Goal: Information Seeking & Learning: Stay updated

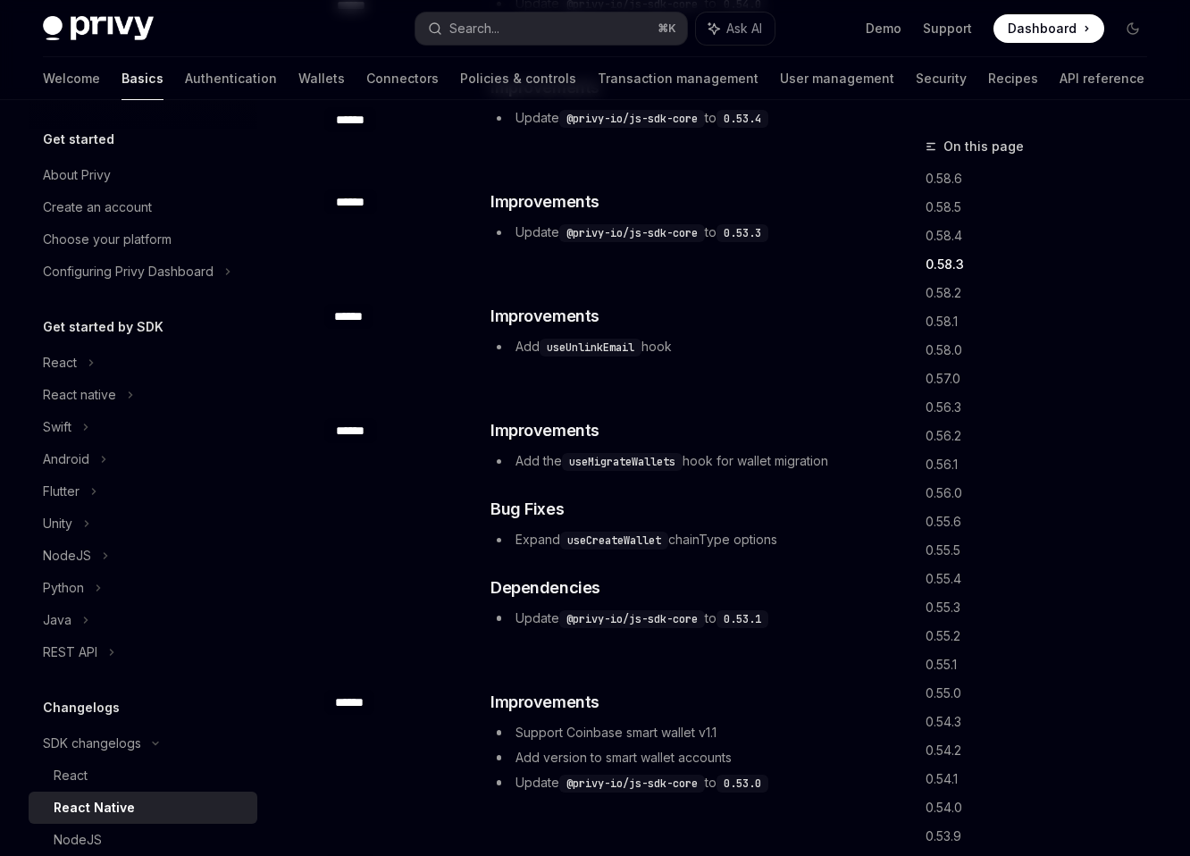
scroll to position [574, 0]
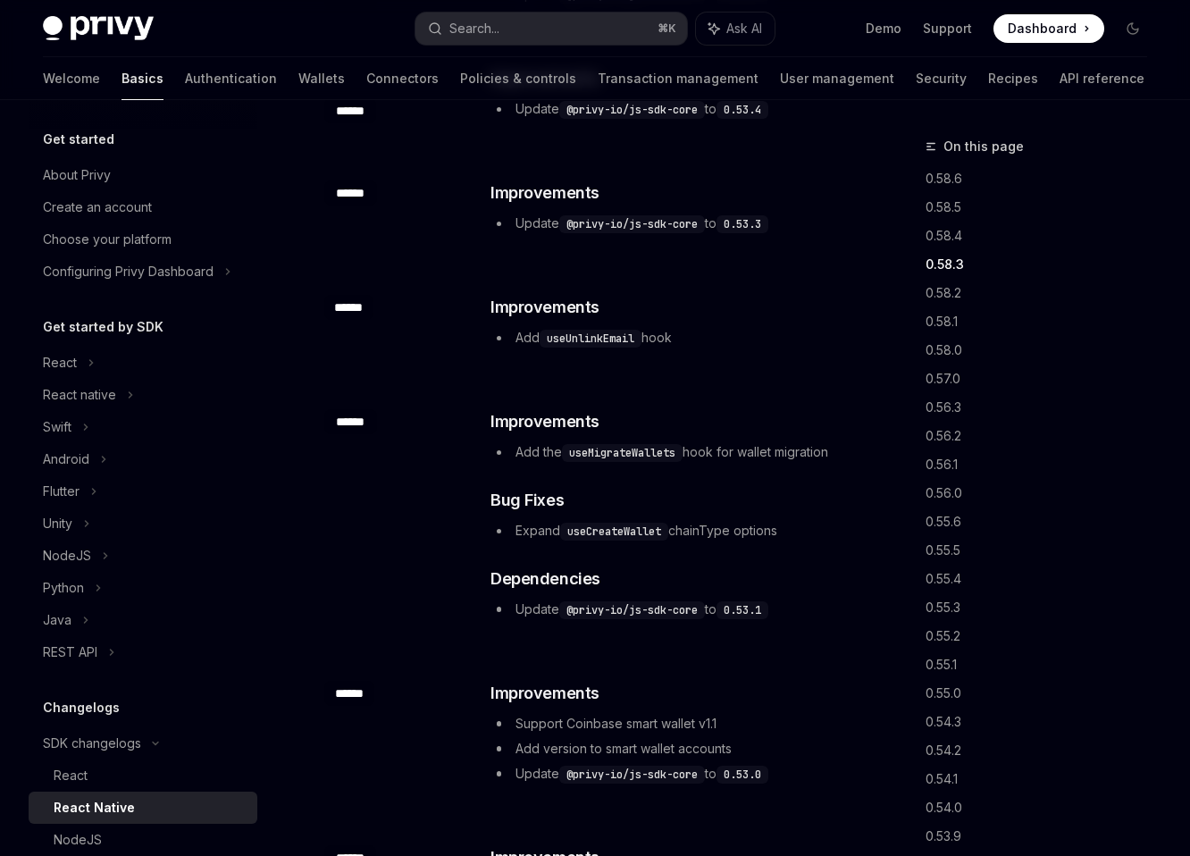
click at [627, 116] on code "@privy-io/js-sdk-core" at bounding box center [632, 110] width 146 height 18
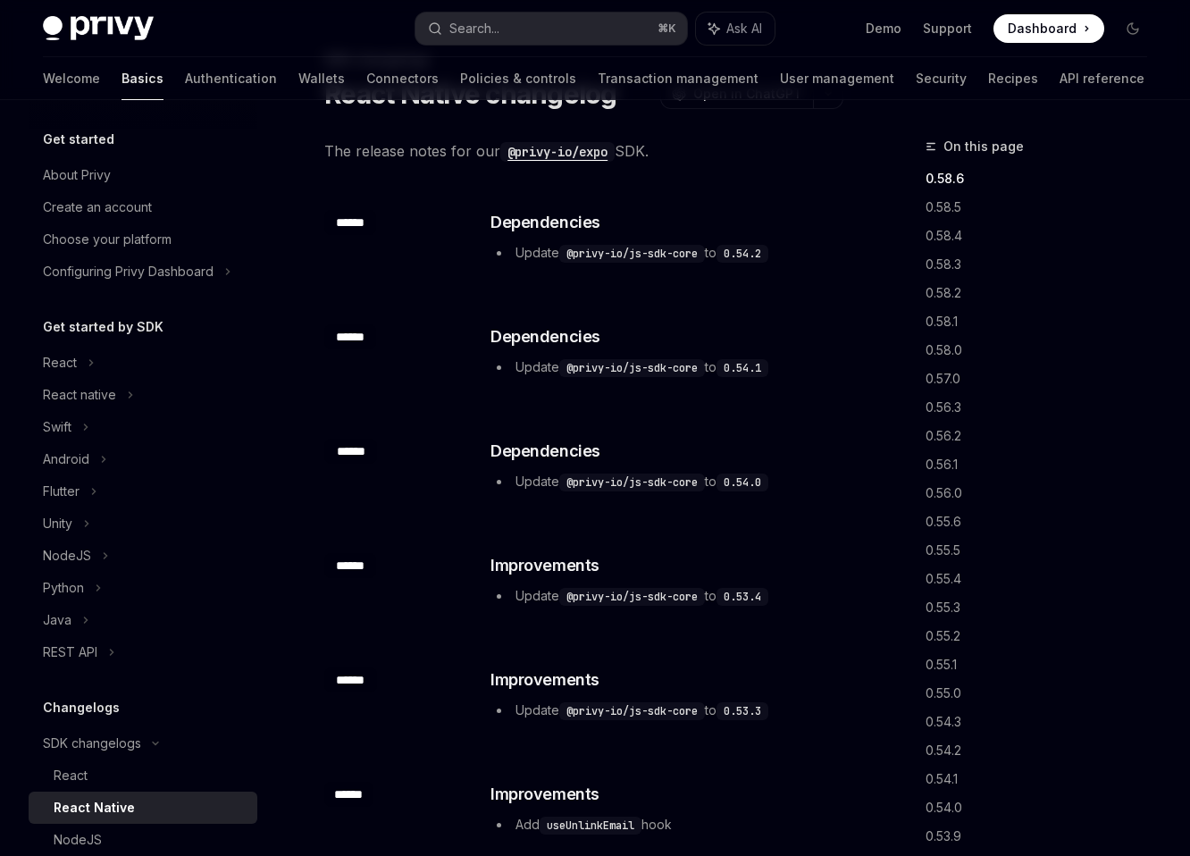
scroll to position [80, 0]
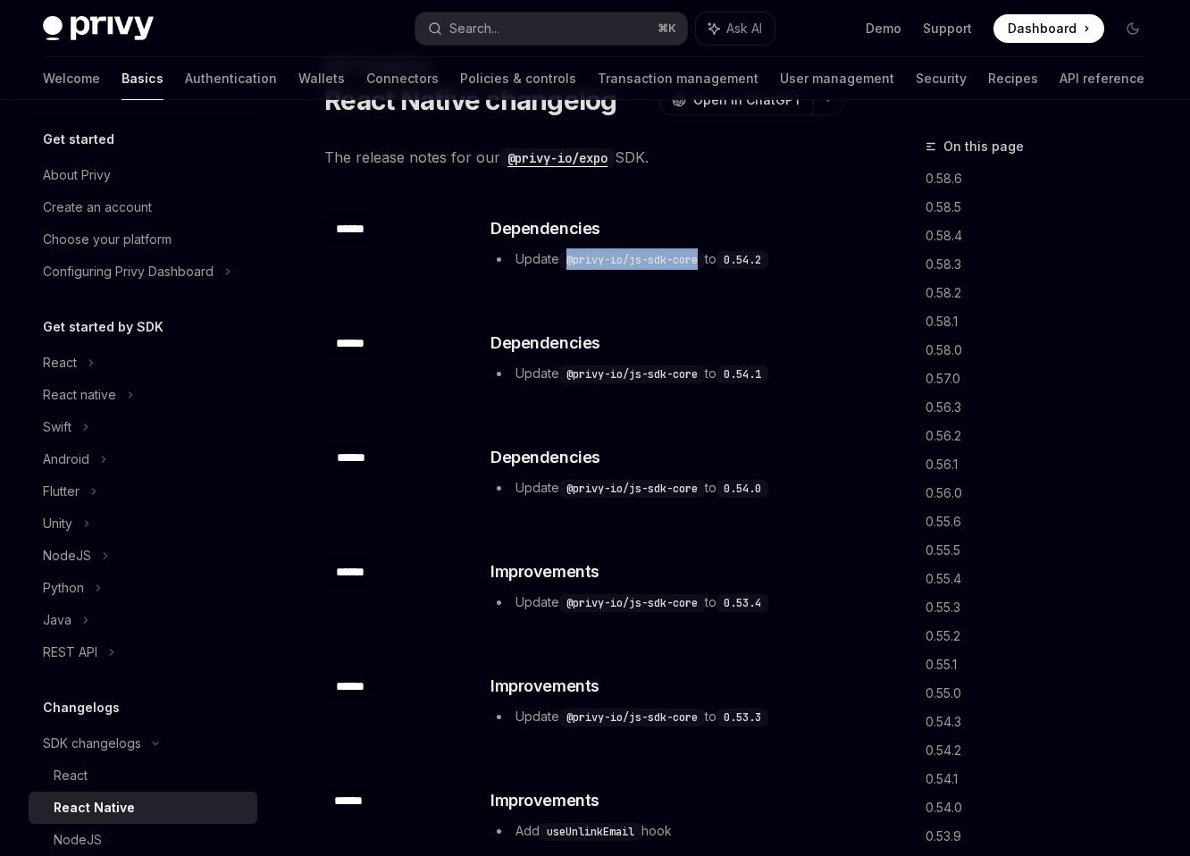
drag, startPoint x: 569, startPoint y: 264, endPoint x: 710, endPoint y: 262, distance: 141.2
click at [705, 262] on code "@privy-io/js-sdk-core" at bounding box center [632, 260] width 146 height 18
copy code "@privy-io/js-sdk-core"
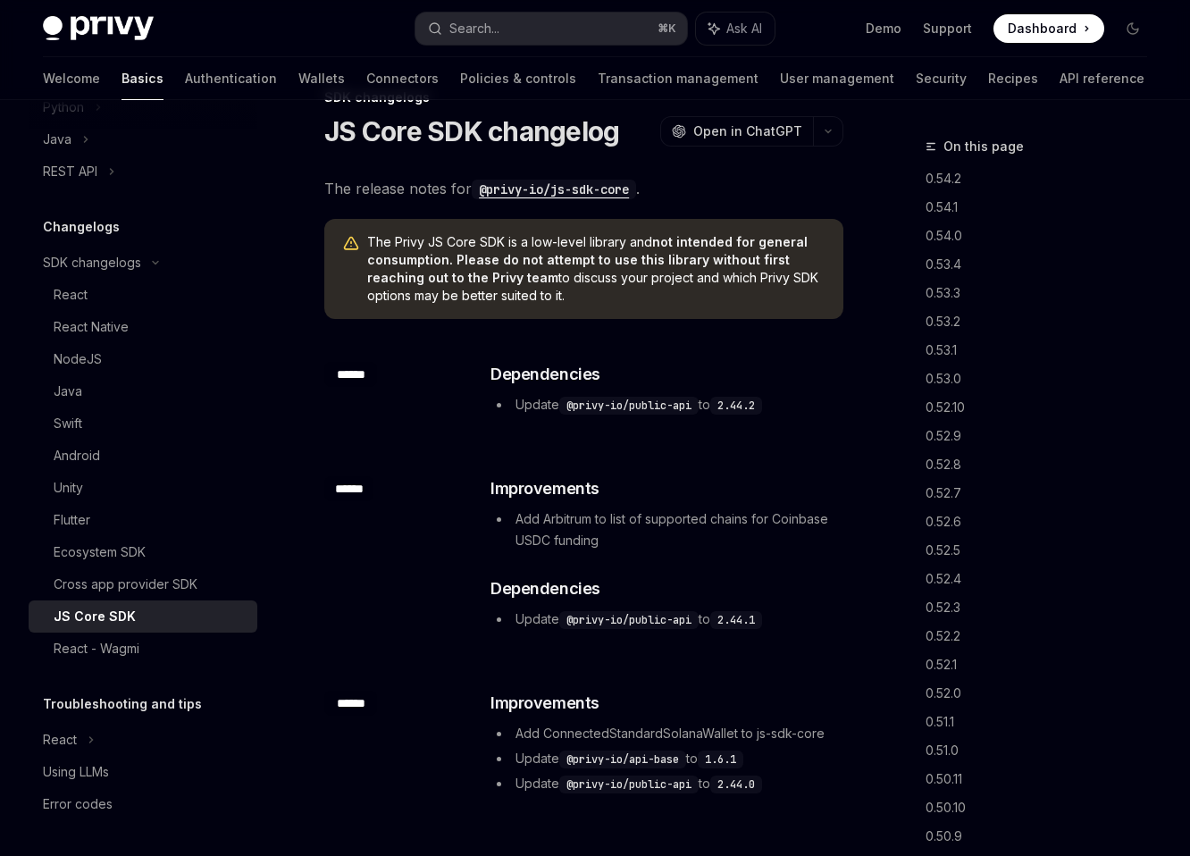
scroll to position [98, 0]
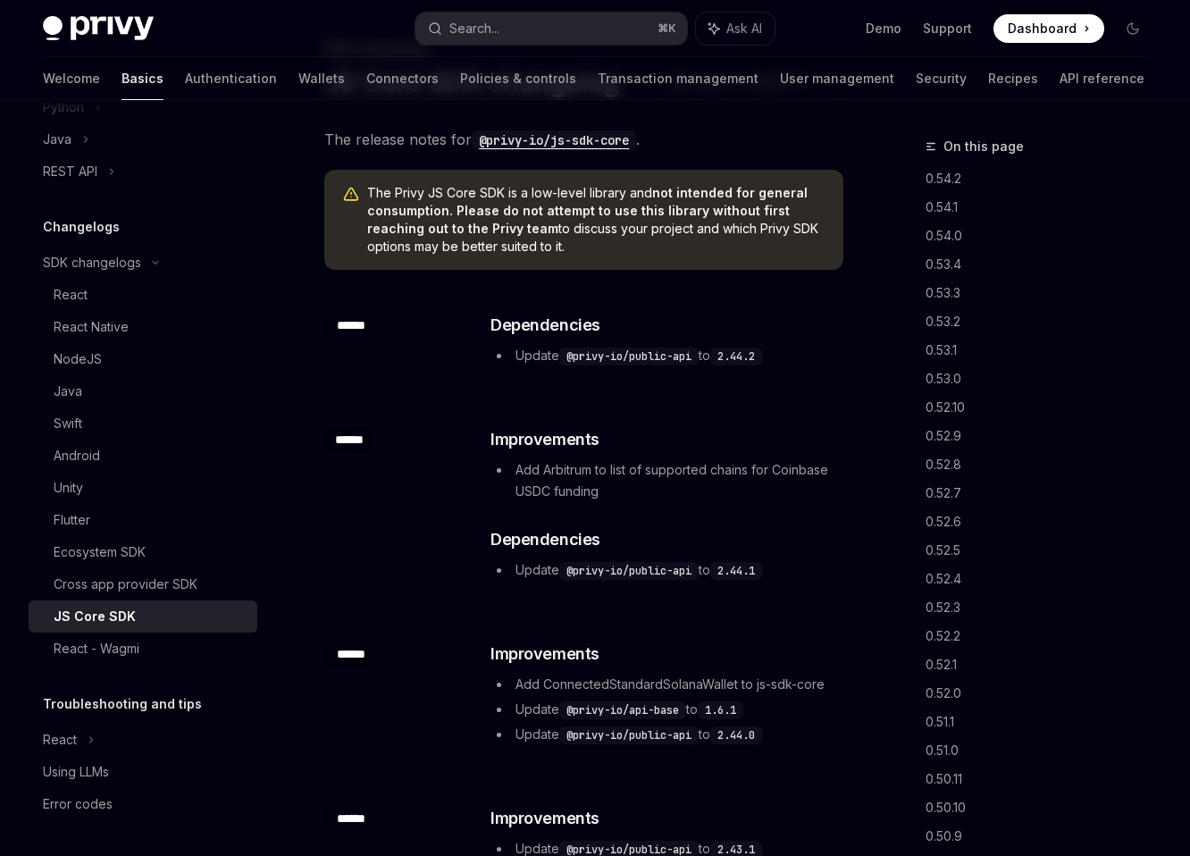
click at [747, 350] on code "2.44.2" at bounding box center [736, 357] width 52 height 18
drag, startPoint x: 571, startPoint y: 358, endPoint x: 706, endPoint y: 357, distance: 135.0
click at [706, 357] on li "Update @privy-io/public-api to 2.44.2" at bounding box center [666, 355] width 351 height 21
copy code "@privy-io/public-api"
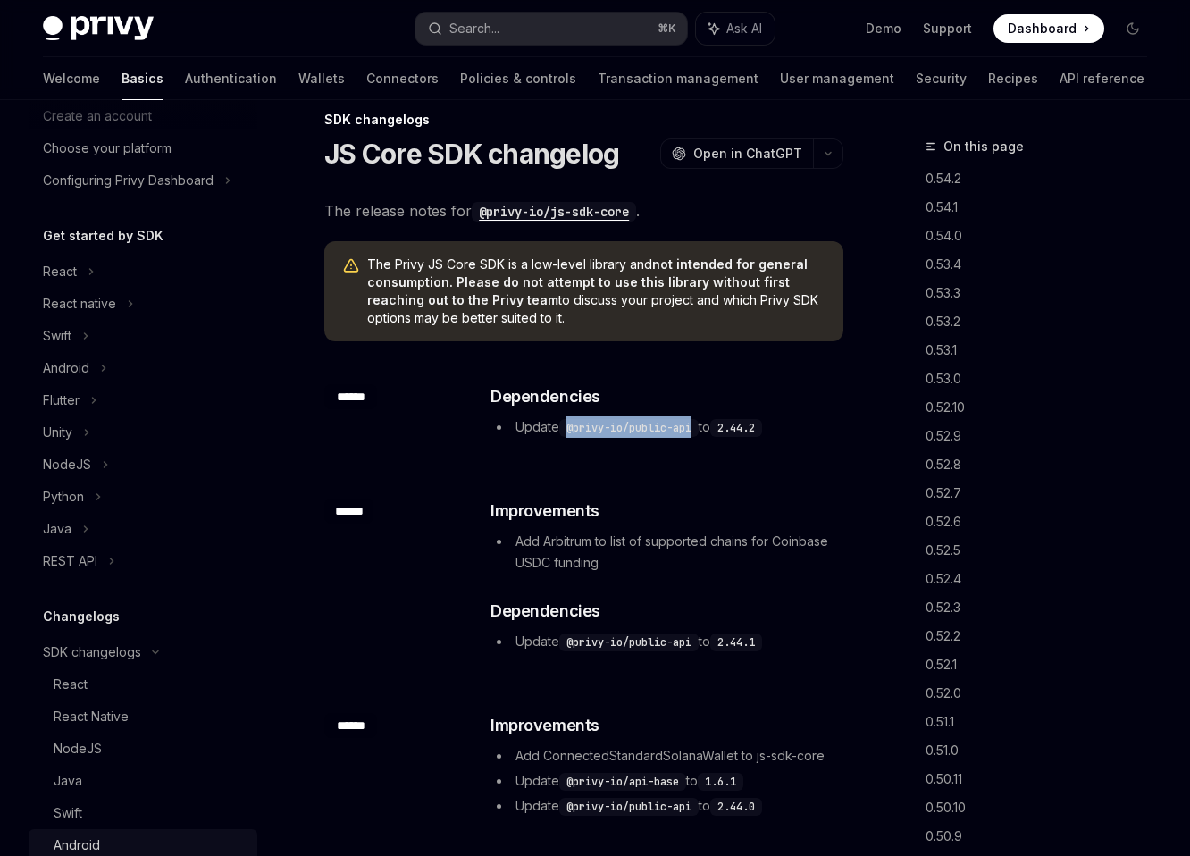
scroll to position [0, 0]
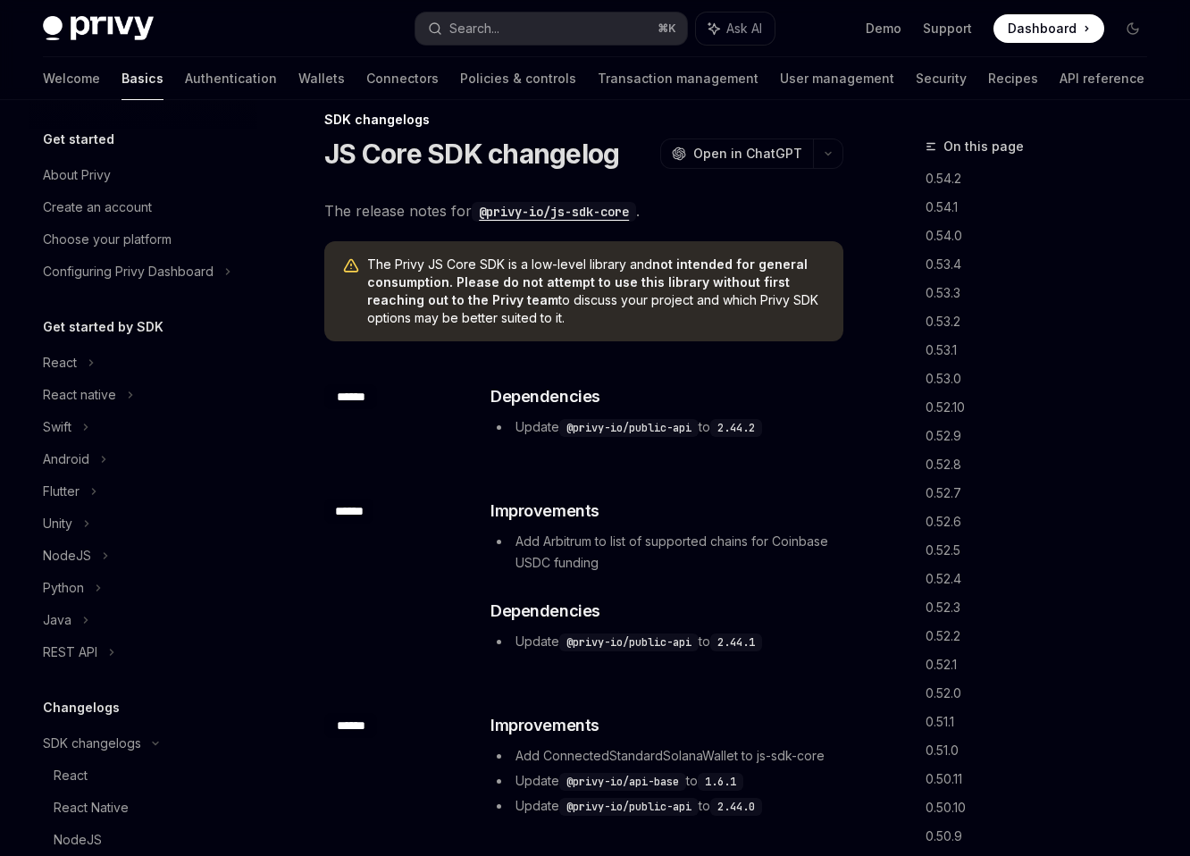
scroll to position [481, 0]
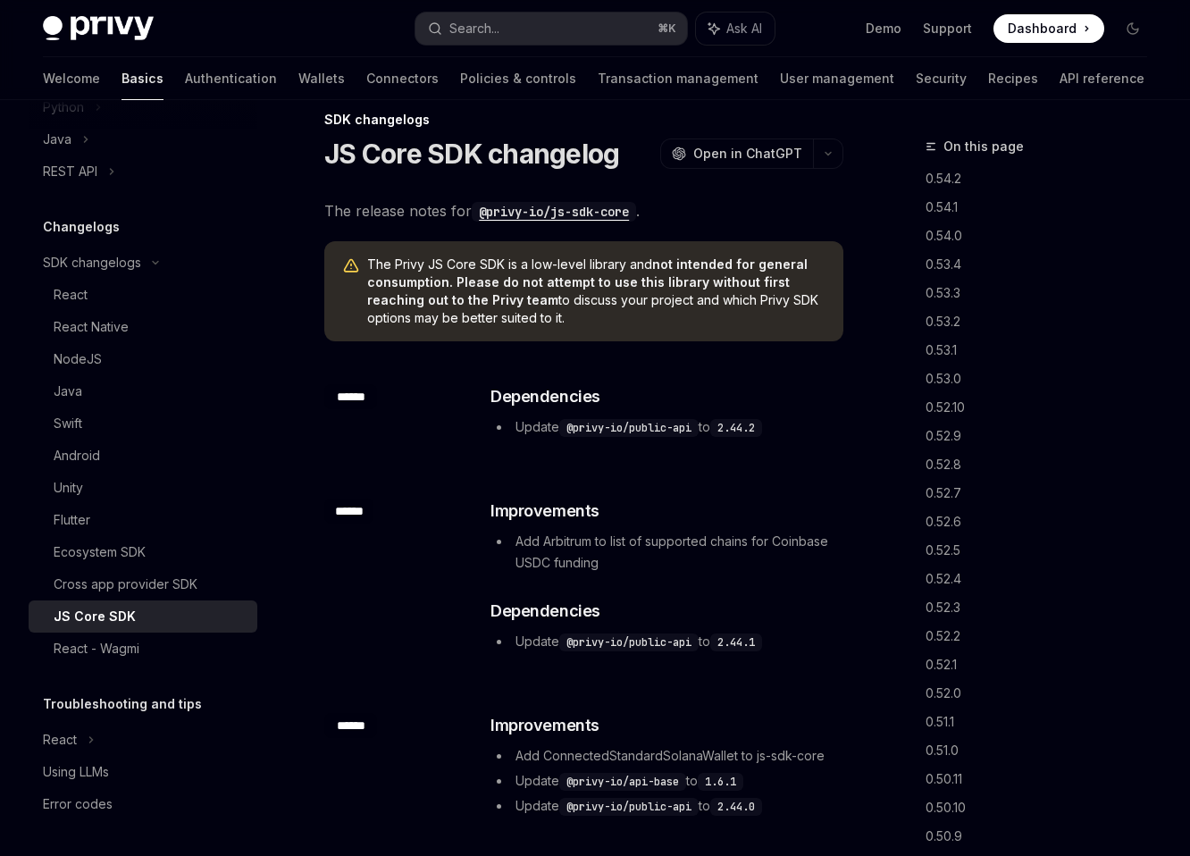
click at [603, 415] on div "​ Dependencies Update @privy-io/public-api to 2.44.2" at bounding box center [666, 411] width 351 height 54
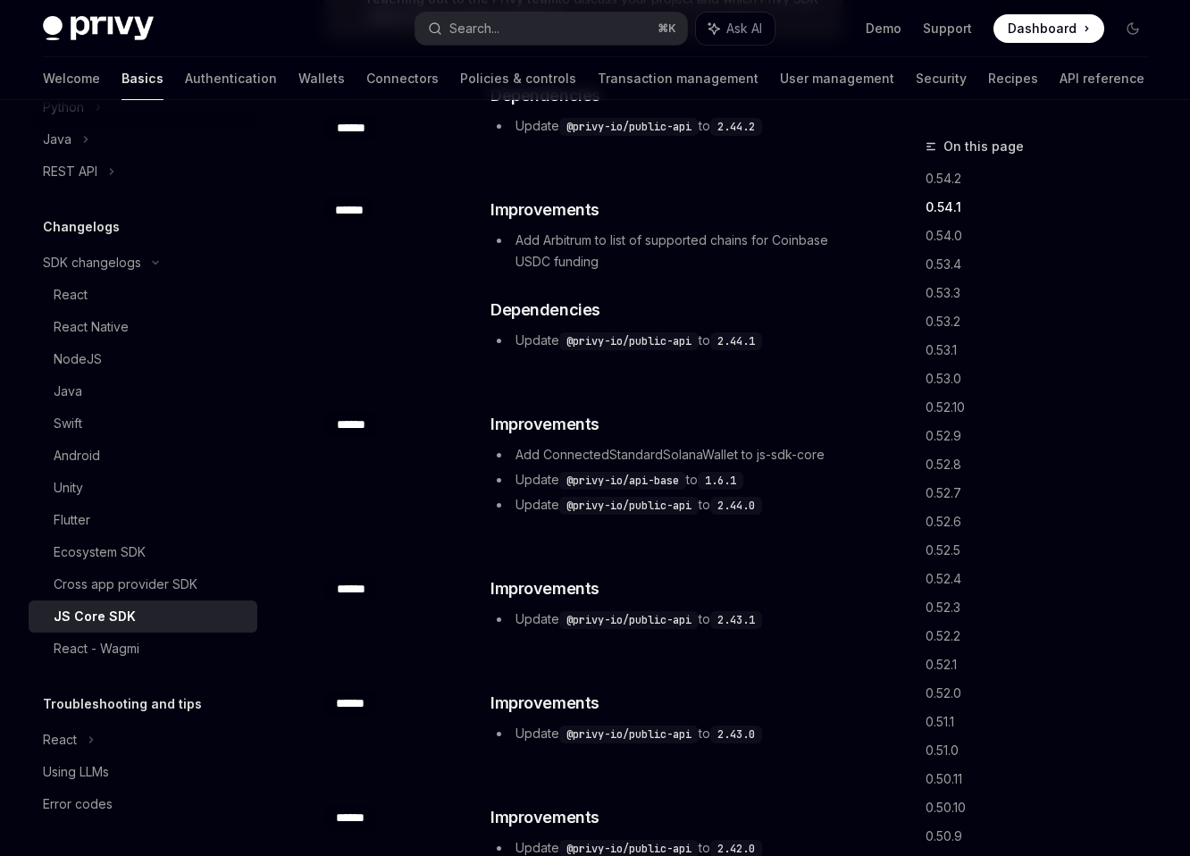
scroll to position [0, 0]
